Goal: Information Seeking & Learning: Learn about a topic

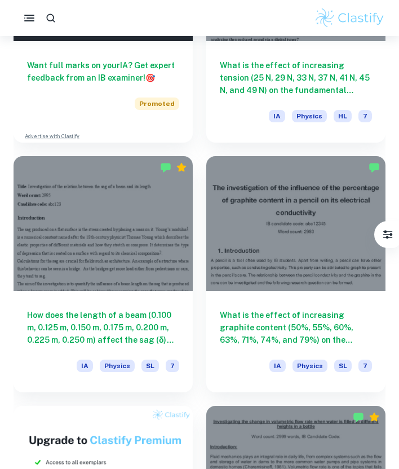
scroll to position [701, 0]
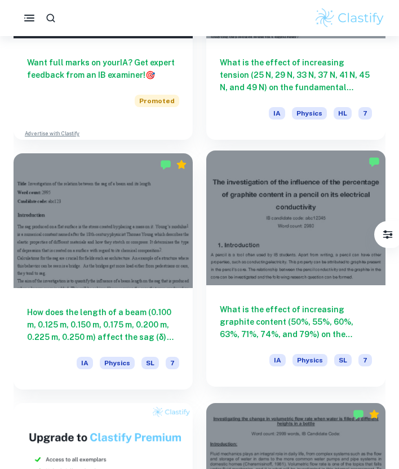
click at [233, 248] on div at bounding box center [295, 218] width 179 height 135
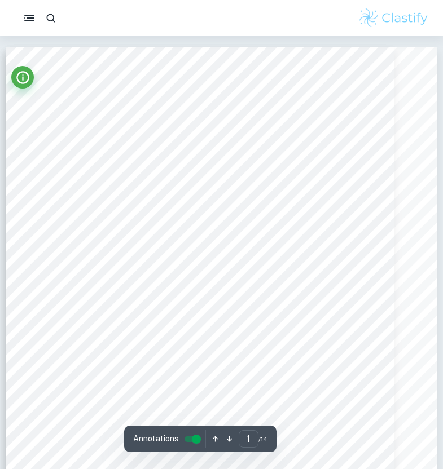
type input "2"
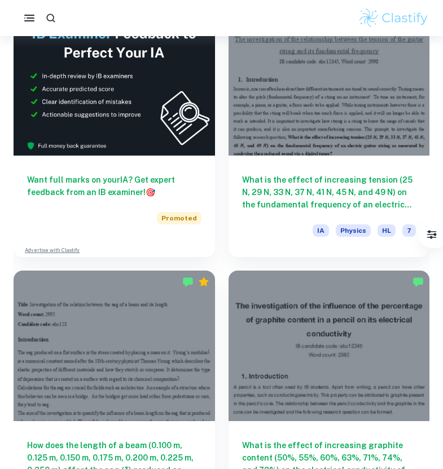
scroll to position [714, 0]
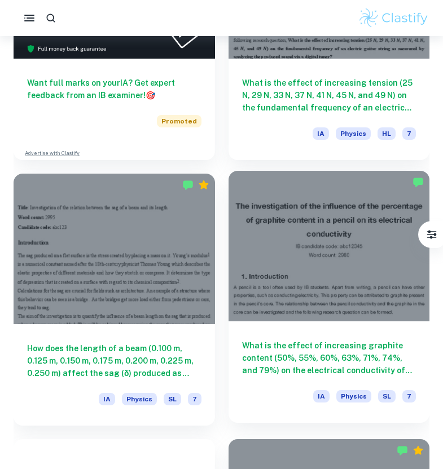
click at [315, 320] on div at bounding box center [328, 246] width 201 height 151
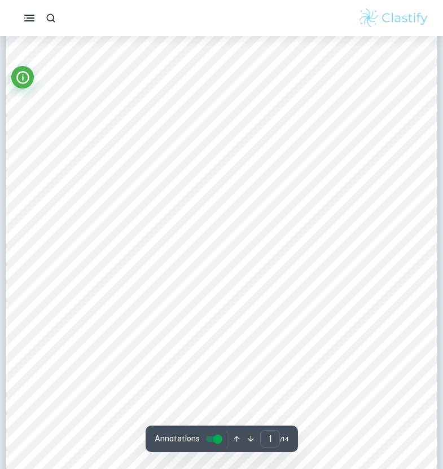
scroll to position [55, 0]
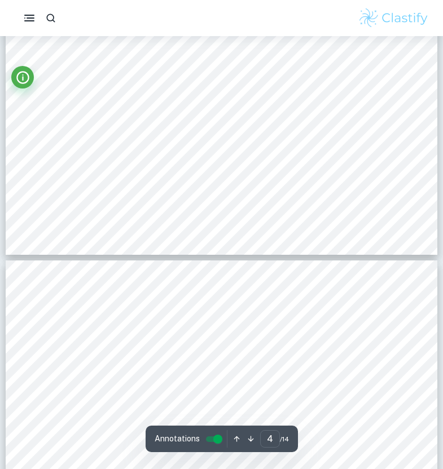
type input "5"
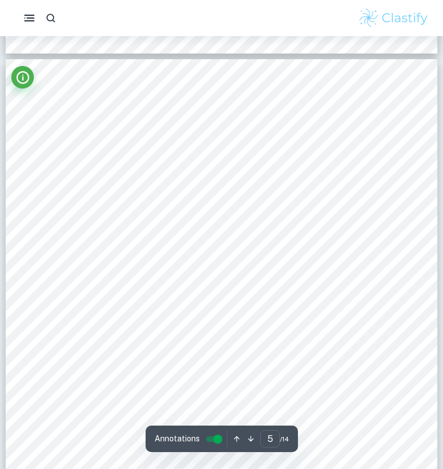
scroll to position [2675, 0]
